Goal: Register for event/course

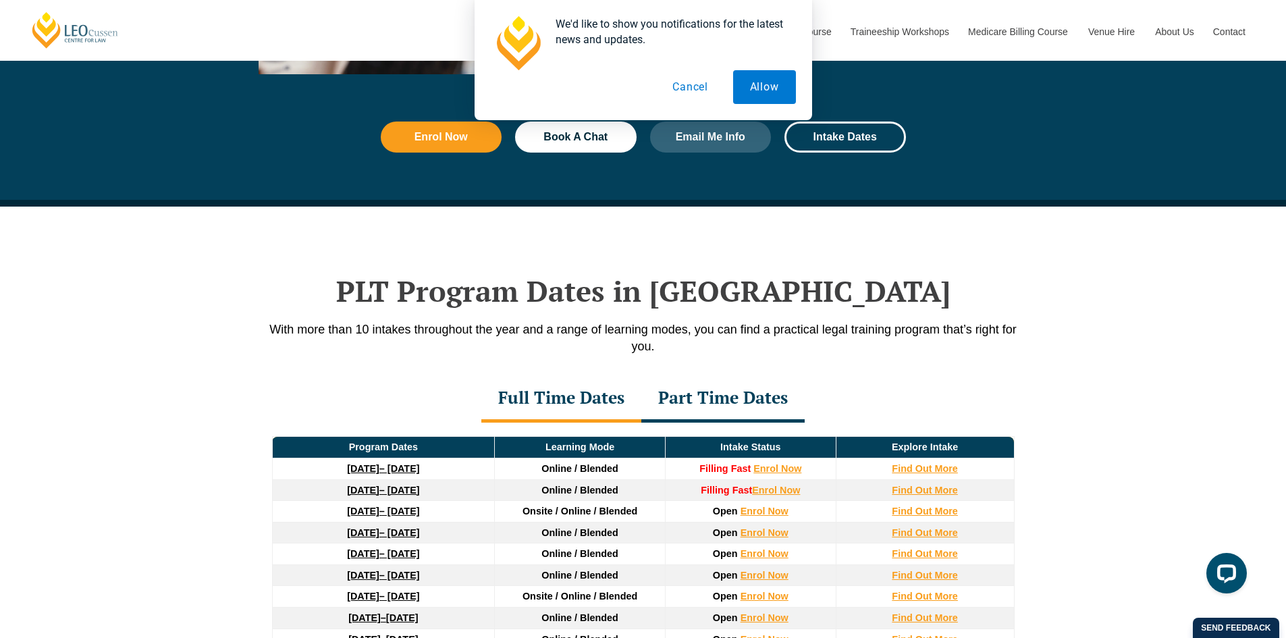
scroll to position [1552, 0]
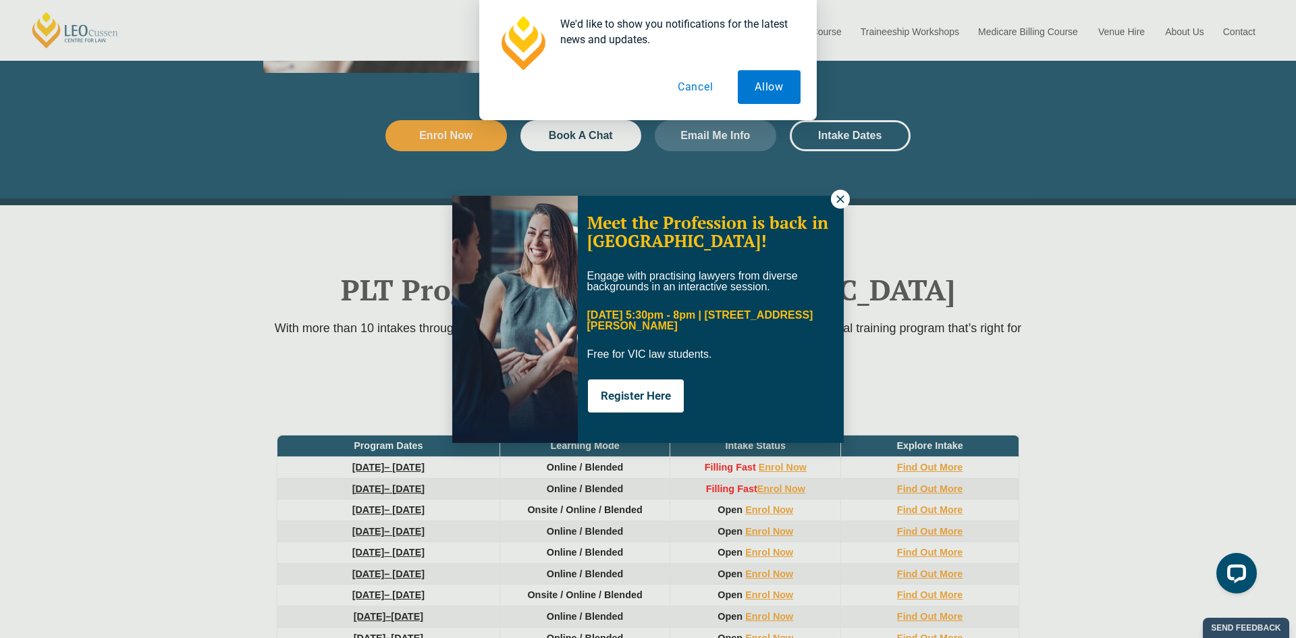
click at [837, 206] on button at bounding box center [840, 199] width 19 height 19
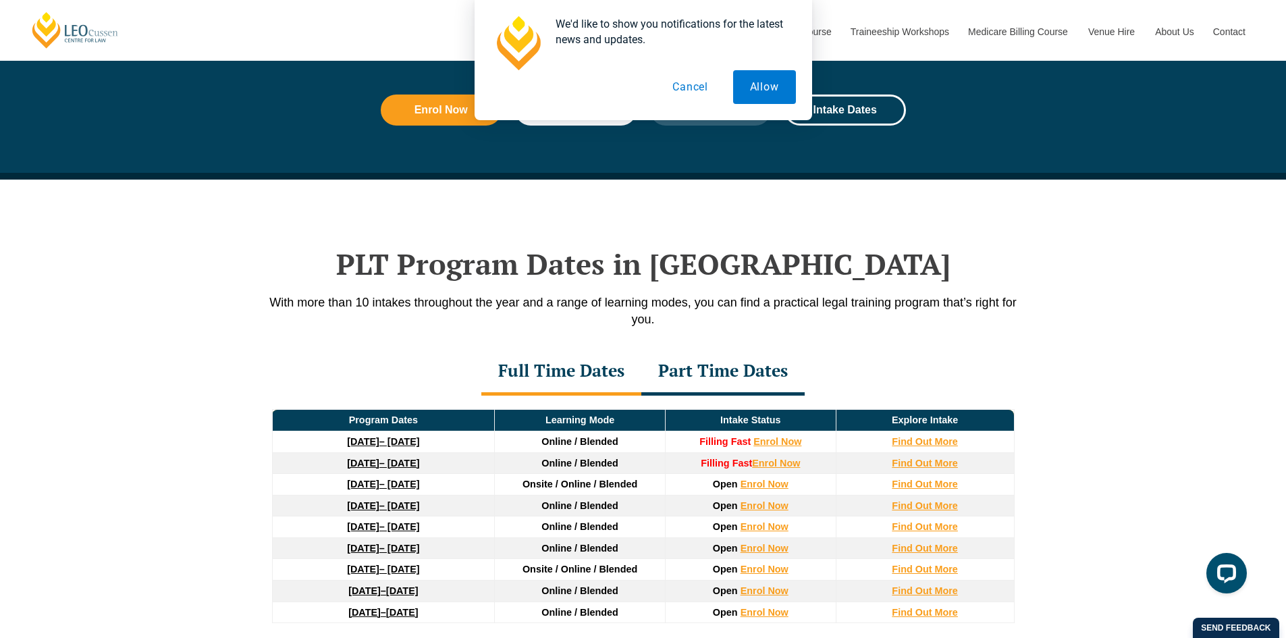
scroll to position [1620, 0]
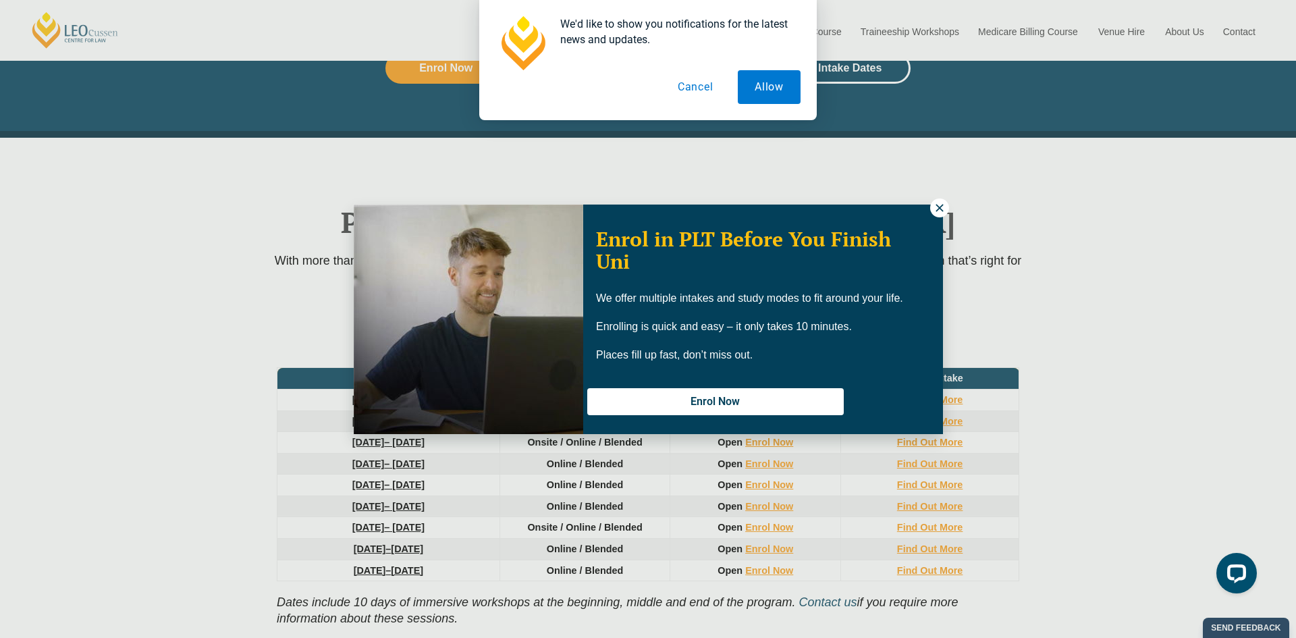
click at [936, 204] on icon at bounding box center [939, 208] width 12 height 12
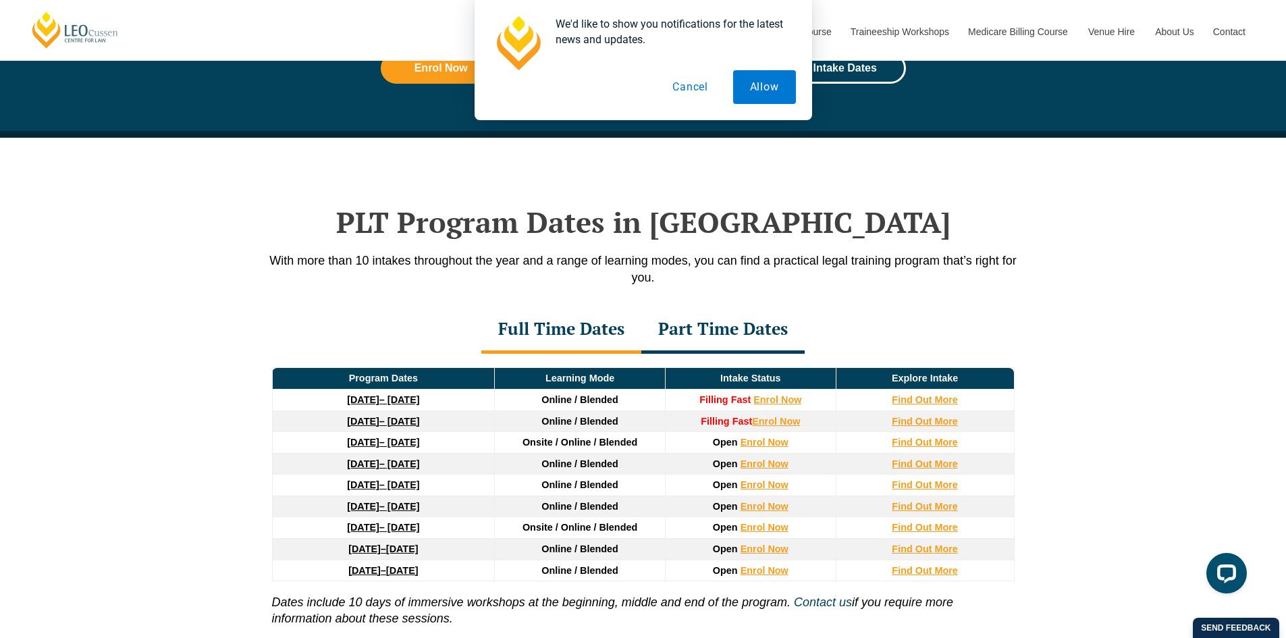
click at [684, 86] on button "Cancel" at bounding box center [690, 87] width 70 height 34
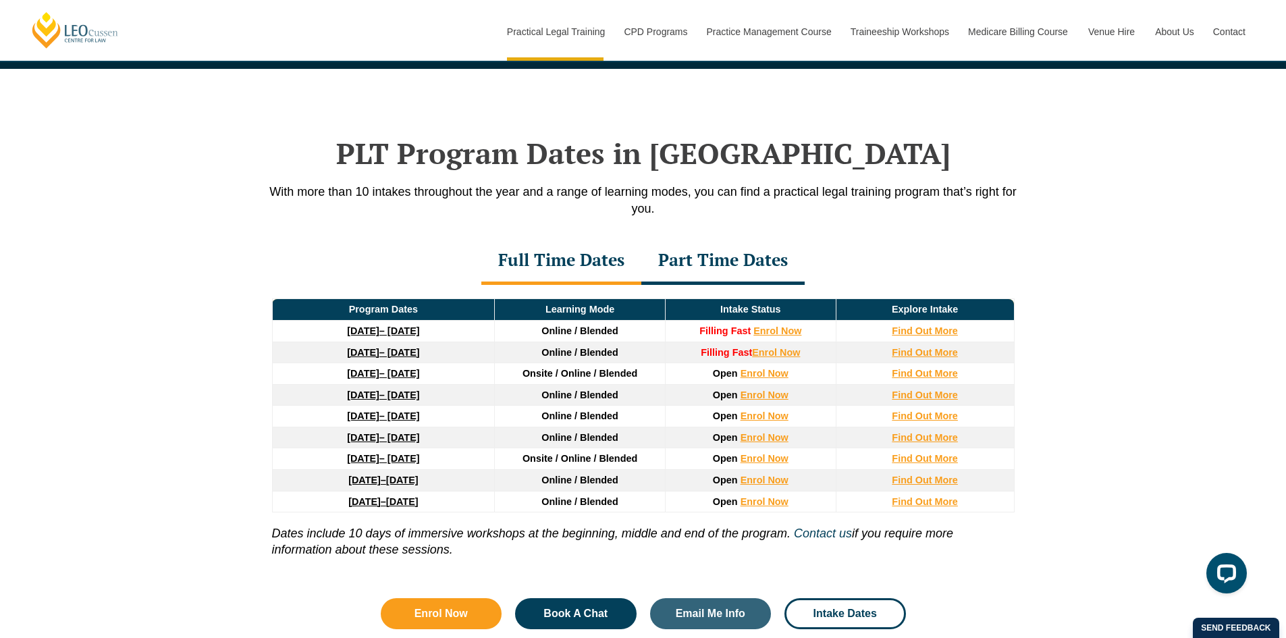
scroll to position [1755, 0]
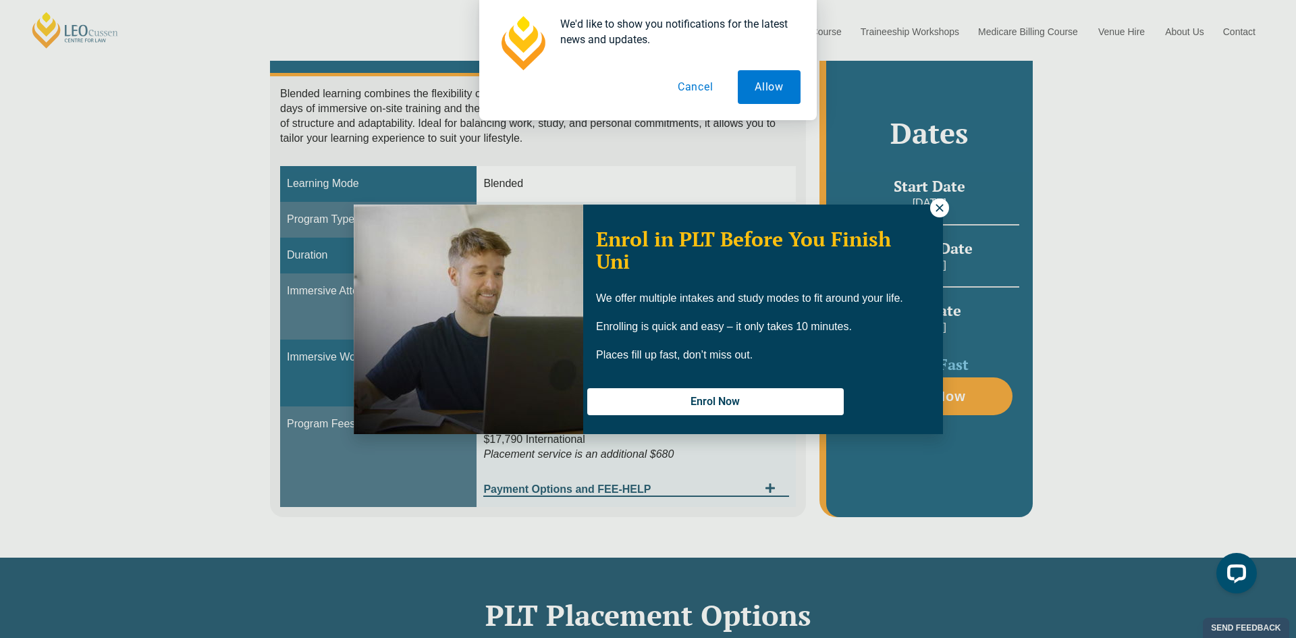
click at [933, 207] on icon at bounding box center [939, 208] width 12 height 12
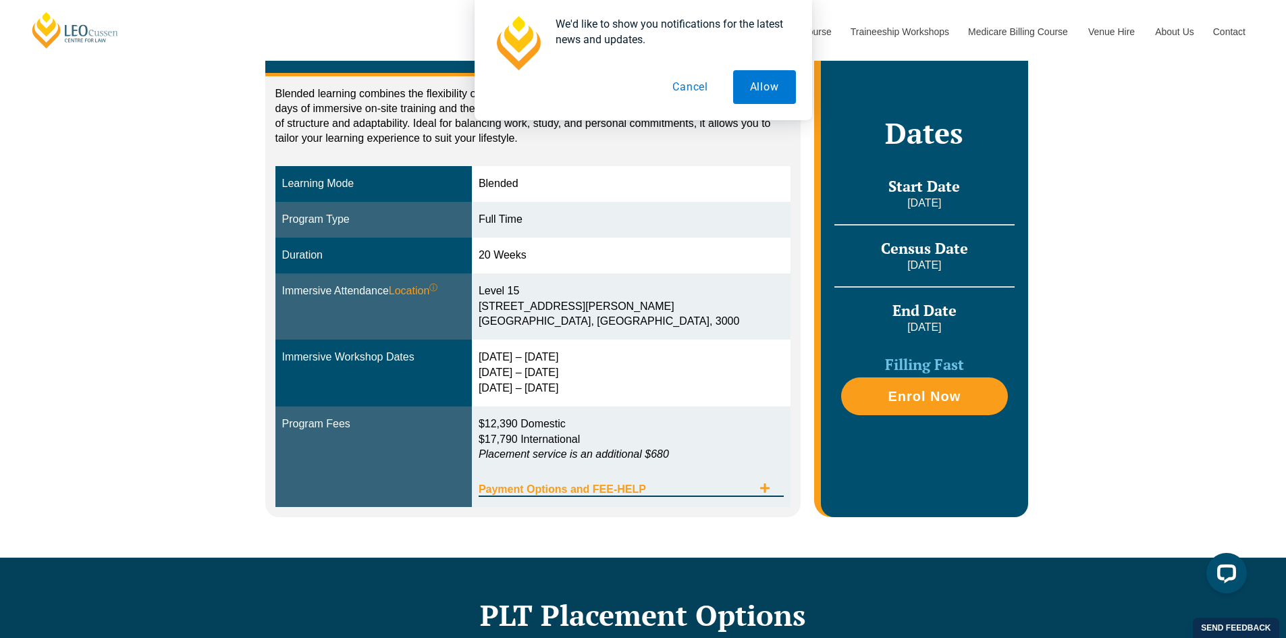
click at [761, 489] on icon "Tabs. Open items with Enter or Space, close with Escape and navigate using the …" at bounding box center [764, 488] width 11 height 11
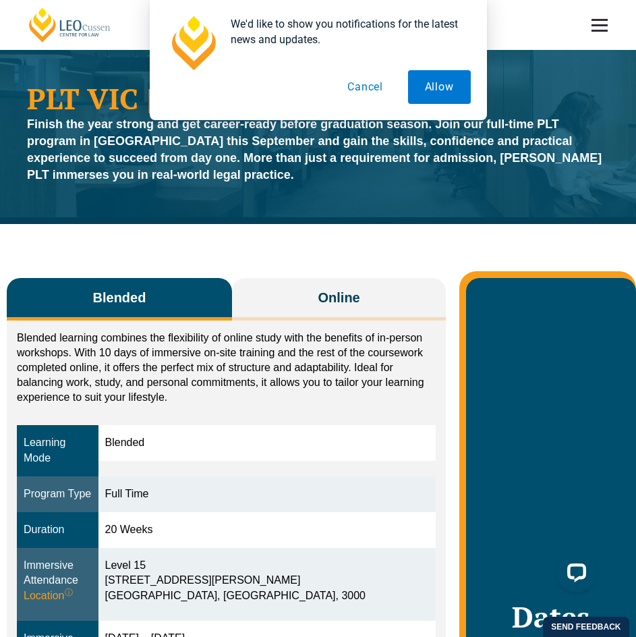
click at [360, 84] on button "Cancel" at bounding box center [366, 87] width 70 height 34
